Goal: Task Accomplishment & Management: Use online tool/utility

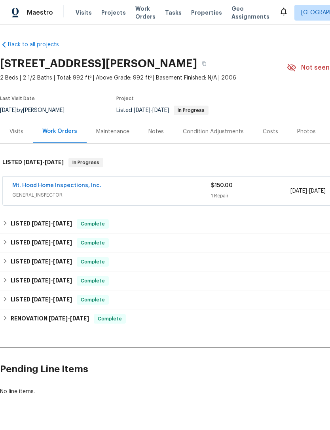
click at [262, 186] on div "$150.00" at bounding box center [250, 185] width 79 height 8
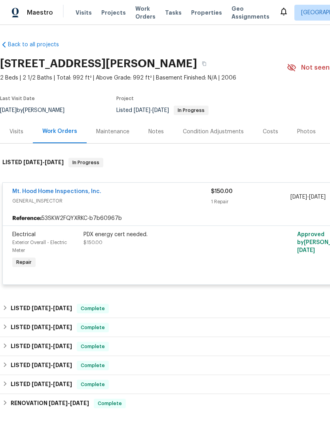
click at [156, 232] on div "PDX energy cert needed." at bounding box center [169, 234] width 173 height 8
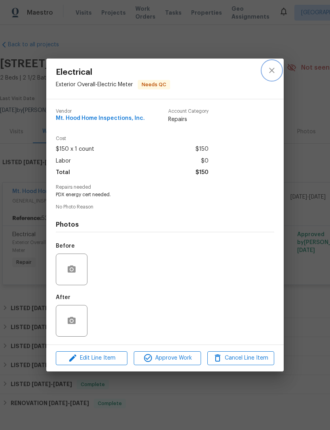
click at [273, 68] on icon "close" at bounding box center [271, 70] width 5 height 5
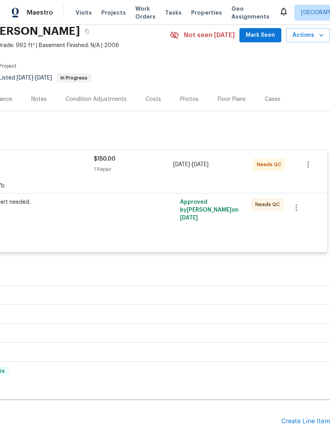
scroll to position [32, 117]
click at [219, 216] on div "Approved by [PERSON_NAME] on [DATE]" at bounding box center [212, 218] width 71 height 44
click at [194, 210] on span "Approved by [PERSON_NAME] on [DATE]" at bounding box center [209, 209] width 58 height 21
click at [240, 219] on div "Approved by [PERSON_NAME] on [DATE]" at bounding box center [212, 218] width 71 height 44
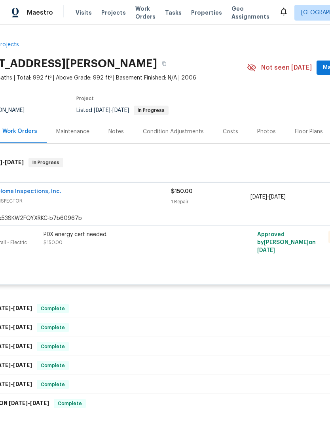
scroll to position [0, 40]
click at [177, 245] on div "PDX energy cert needed. $150.00" at bounding box center [129, 238] width 173 height 16
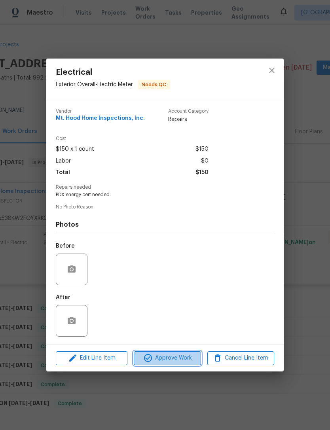
click at [172, 357] on span "Approve Work" at bounding box center [167, 358] width 62 height 10
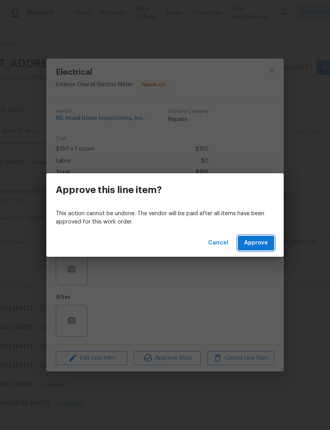
click at [255, 241] on span "Approve" at bounding box center [256, 243] width 24 height 10
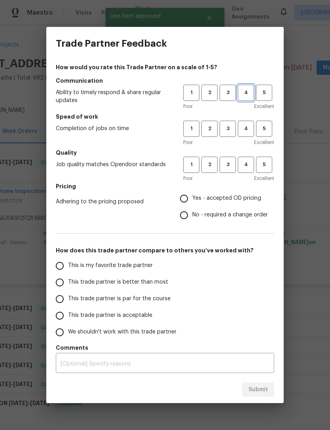
click at [249, 89] on span "4" at bounding box center [245, 92] width 15 height 9
click at [243, 127] on span "4" at bounding box center [245, 128] width 15 height 9
click at [248, 159] on button "4" at bounding box center [246, 165] width 16 height 16
click at [94, 292] on label "This trade partner is par for the course" at bounding box center [113, 299] width 125 height 17
click at [68, 292] on input "This trade partner is par for the course" at bounding box center [59, 299] width 17 height 17
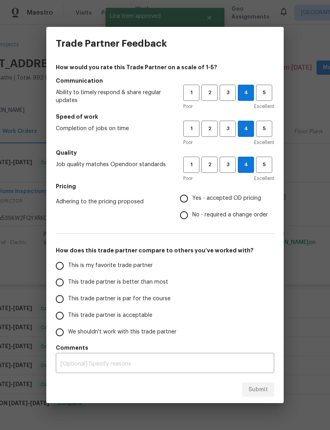
radio input "true"
click at [107, 285] on span "This trade partner is better than most" at bounding box center [118, 282] width 100 height 8
click at [68, 285] on input "This trade partner is better than most" at bounding box center [59, 282] width 17 height 17
radio input "true"
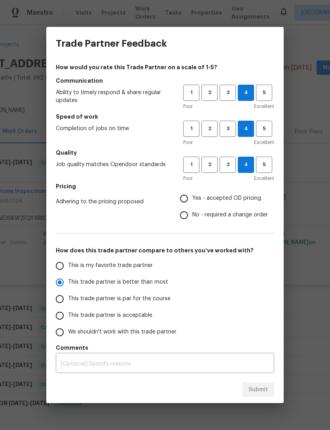
click at [190, 197] on input "Yes - accepted OD pricing" at bounding box center [183, 198] width 17 height 17
click at [265, 396] on button "Submit" at bounding box center [258, 389] width 32 height 15
radio input "false"
